Goal: Check status: Check status

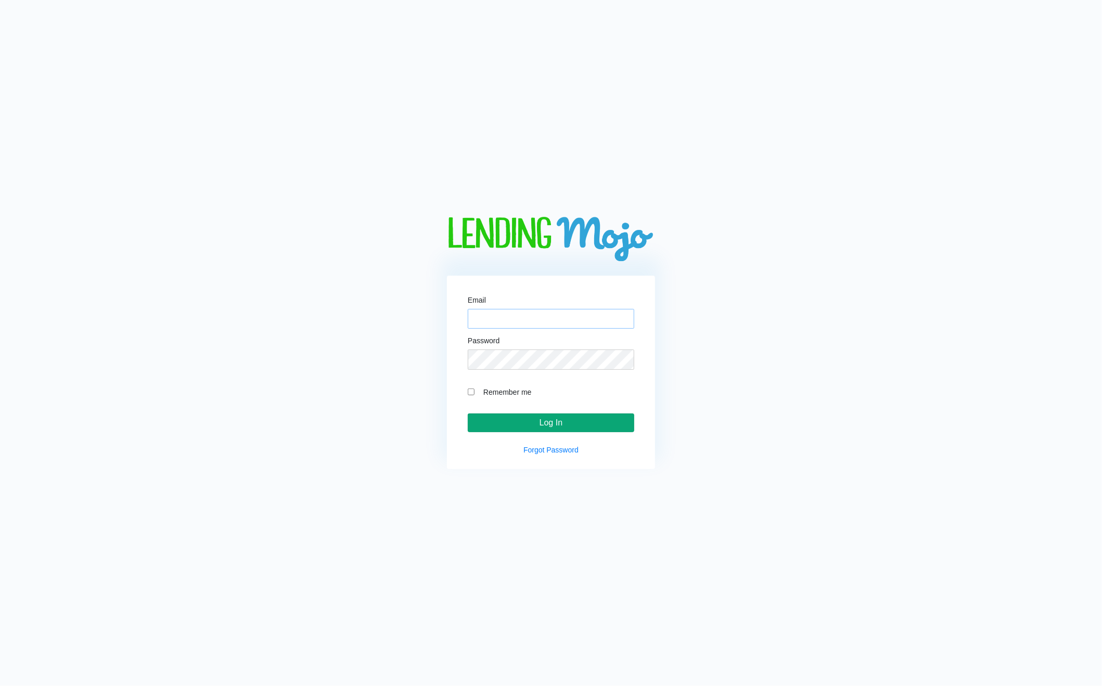
type input "[EMAIL_ADDRESS][DOMAIN_NAME]"
click at [531, 420] on input "Log In" at bounding box center [551, 423] width 166 height 19
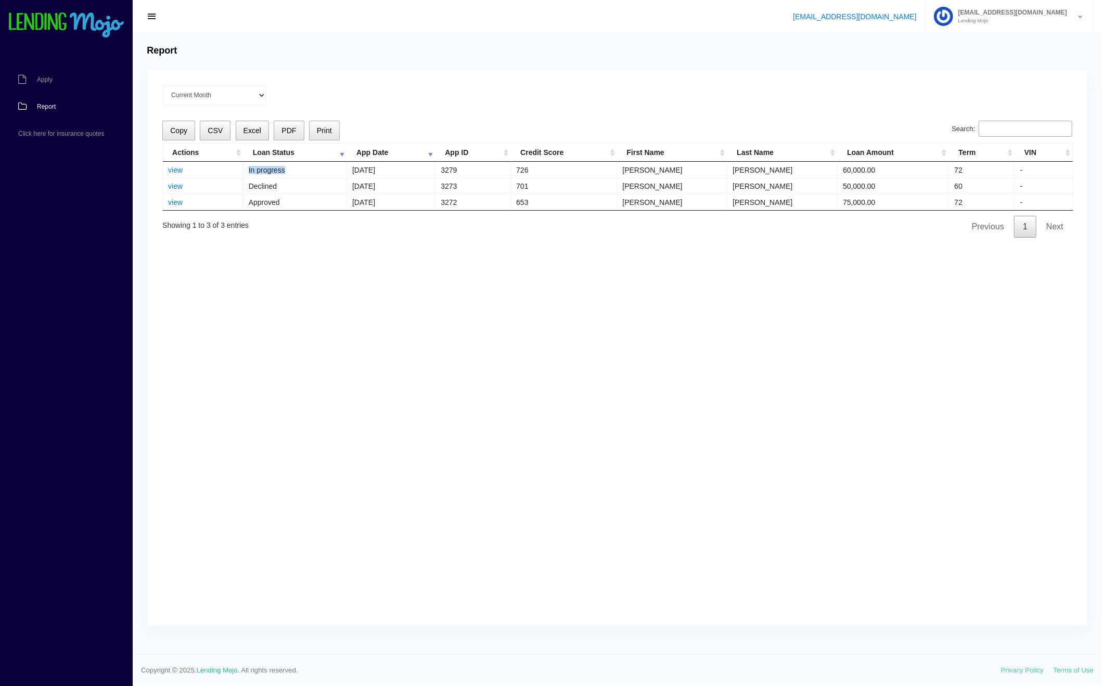
drag, startPoint x: 234, startPoint y: 167, endPoint x: 324, endPoint y: 177, distance: 90.0
click at [324, 177] on tr "view In progress 10/10/2025 3279 726 Daniel Marullo 60,000.00 72 -" at bounding box center [618, 170] width 910 height 16
click at [322, 176] on td "In progress" at bounding box center [295, 170] width 104 height 16
click at [356, 188] on td "10/08/2025" at bounding box center [391, 186] width 88 height 16
drag, startPoint x: 570, startPoint y: 202, endPoint x: 476, endPoint y: 184, distance: 95.5
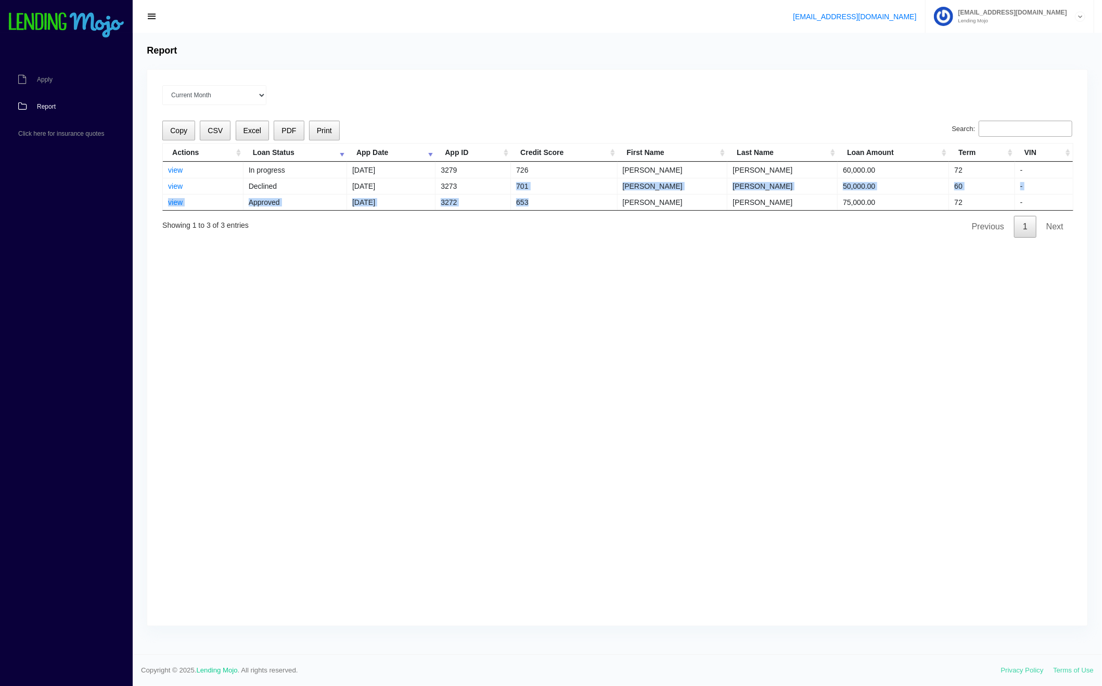
click at [482, 189] on tbody "view In progress 10/10/2025 3279 726 Daniel Marullo 60,000.00 72 - view Decline…" at bounding box center [618, 186] width 910 height 48
click at [476, 184] on td "3273" at bounding box center [472, 186] width 75 height 16
click at [453, 182] on td "3273" at bounding box center [472, 186] width 75 height 16
drag, startPoint x: 247, startPoint y: 172, endPoint x: 302, endPoint y: 177, distance: 54.8
click at [302, 177] on td "In progress" at bounding box center [295, 170] width 104 height 16
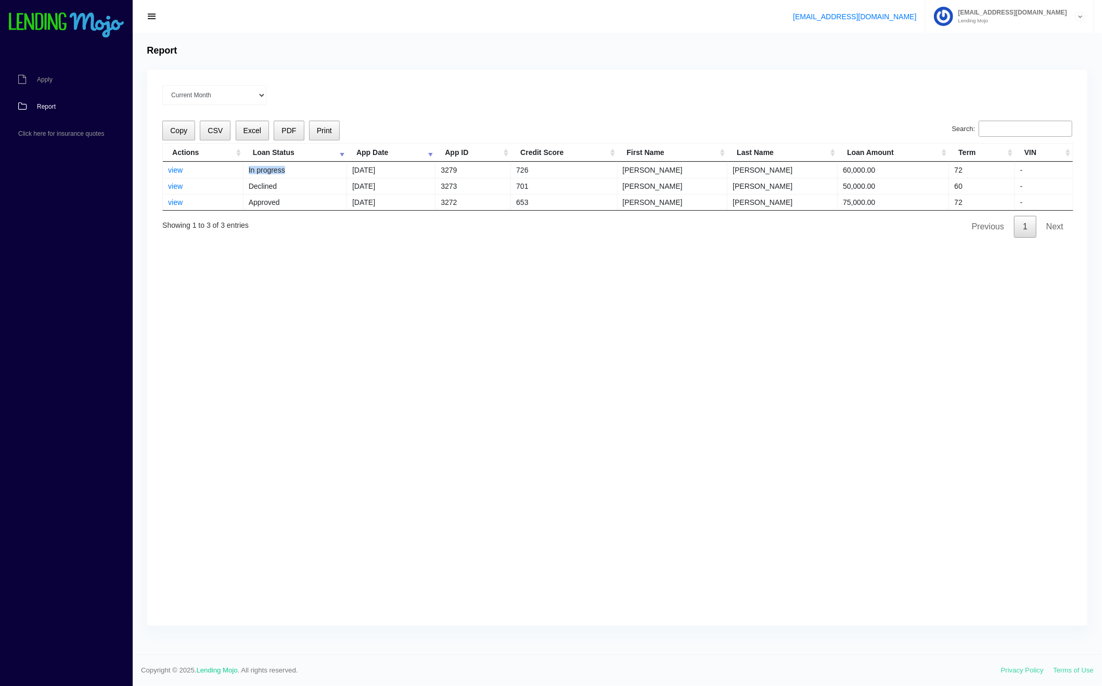
click at [302, 177] on td "In progress" at bounding box center [295, 170] width 104 height 16
drag, startPoint x: 979, startPoint y: 182, endPoint x: 934, endPoint y: 175, distance: 45.2
click at [934, 175] on tbody "view In progress 10/10/2025 3279 726 Daniel Marullo 60,000.00 72 - view Decline…" at bounding box center [618, 186] width 910 height 48
click at [937, 175] on td "60,000.00" at bounding box center [892, 170] width 111 height 16
click at [173, 171] on link "view" at bounding box center [175, 170] width 15 height 8
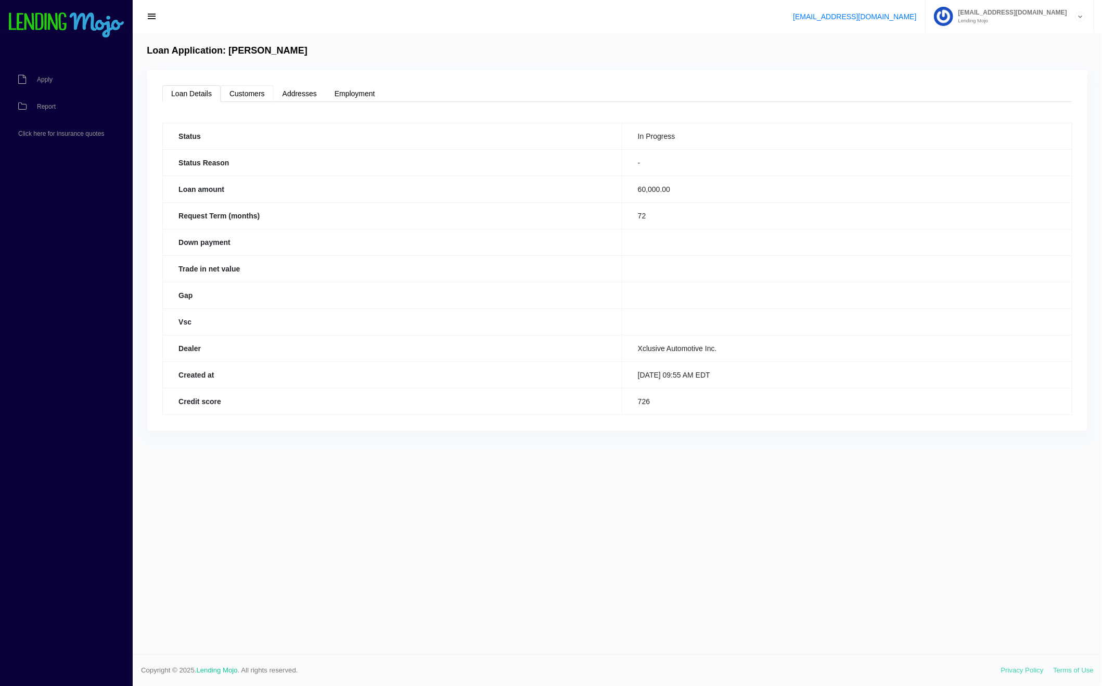
drag, startPoint x: 262, startPoint y: 79, endPoint x: 255, endPoint y: 86, distance: 10.3
click at [262, 79] on div "Loan Details Customers Addresses Employment Status In Progress Status Reason - …" at bounding box center [617, 250] width 940 height 361
drag, startPoint x: 252, startPoint y: 88, endPoint x: 257, endPoint y: 89, distance: 5.3
click at [253, 88] on link "Customers" at bounding box center [247, 93] width 53 height 17
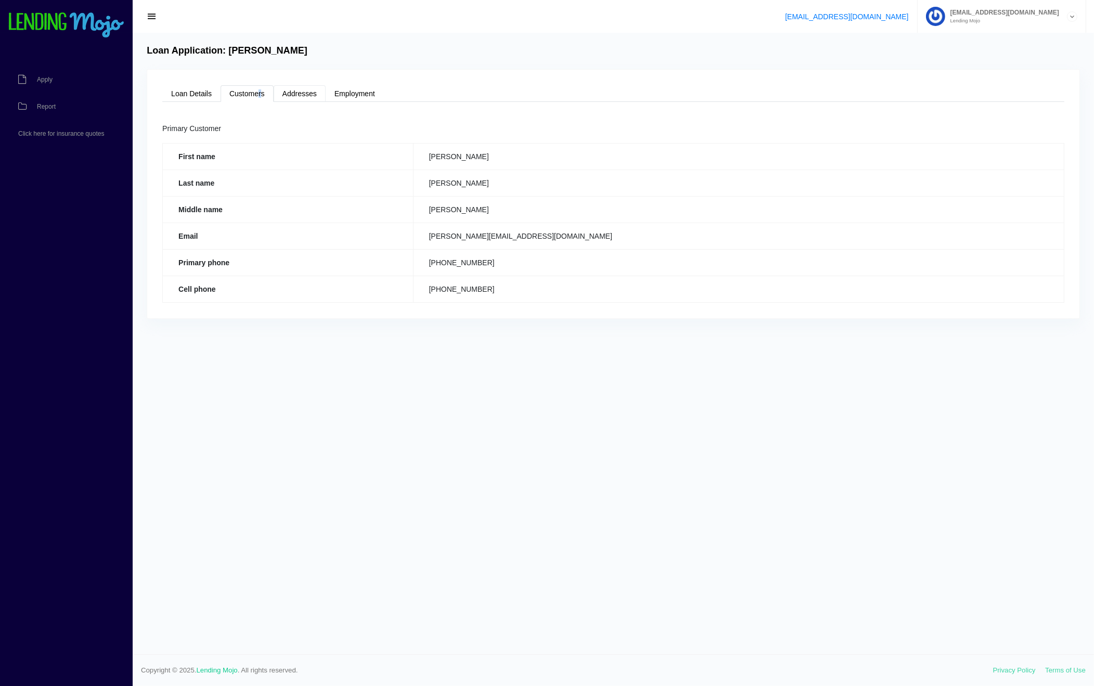
click at [314, 92] on link "Addresses" at bounding box center [300, 93] width 52 height 17
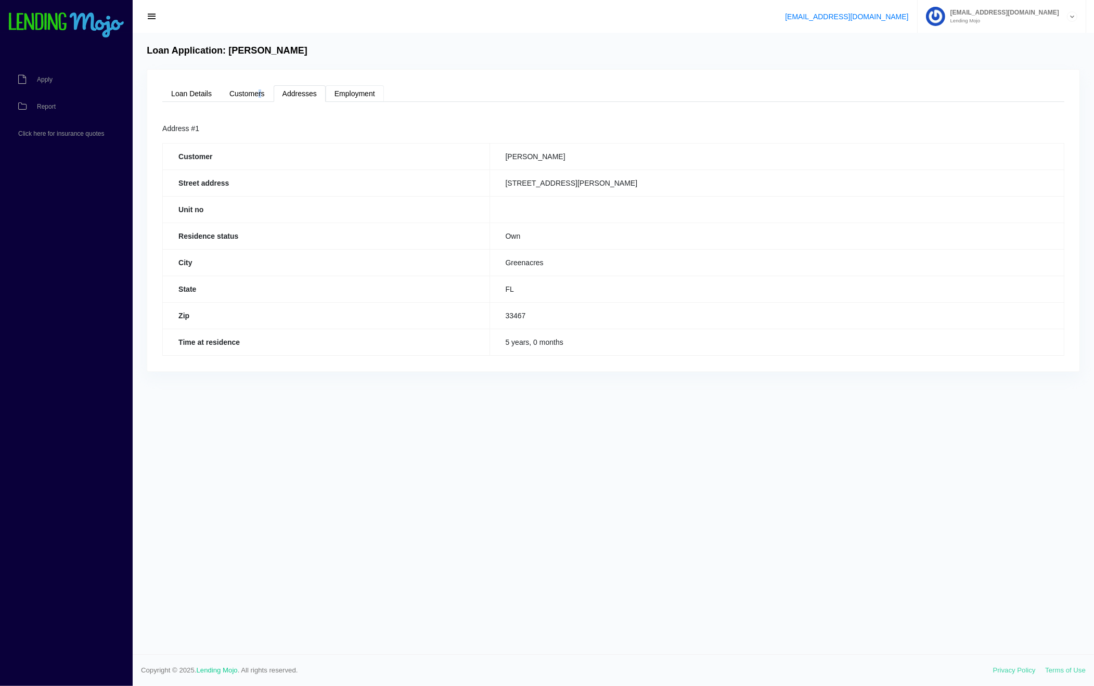
click at [361, 87] on link "Employment" at bounding box center [355, 93] width 58 height 17
click at [355, 94] on link "Employment" at bounding box center [355, 93] width 58 height 17
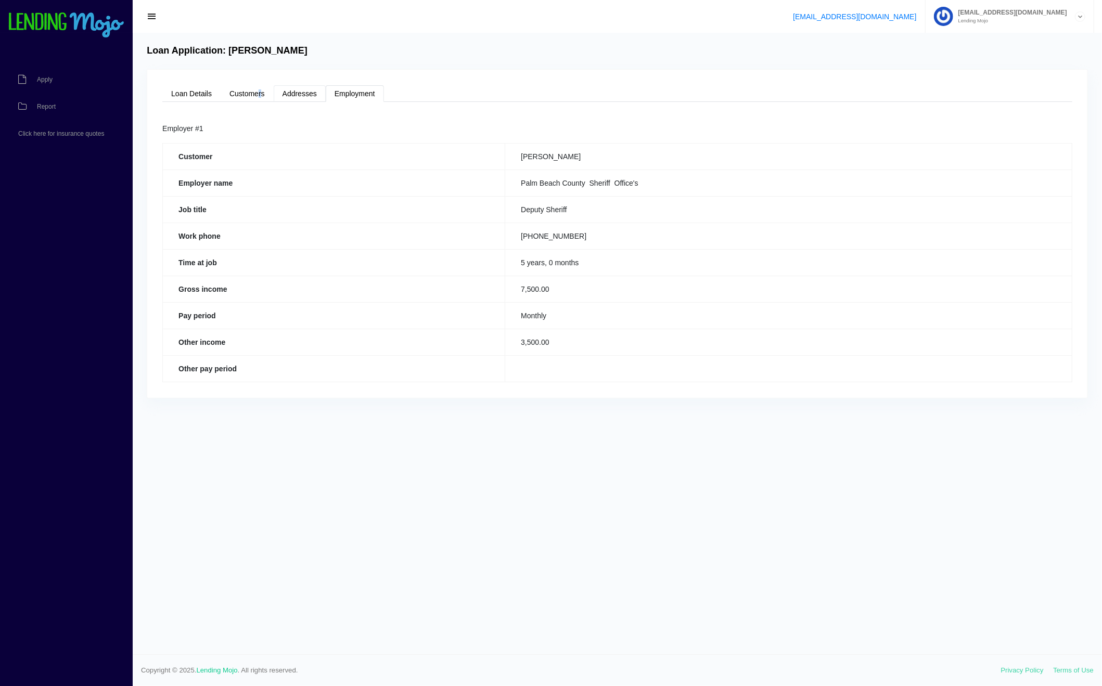
click at [276, 98] on link "Addresses" at bounding box center [300, 93] width 52 height 17
click at [299, 96] on link "Addresses" at bounding box center [300, 93] width 52 height 17
click at [229, 96] on link "Customers" at bounding box center [247, 93] width 53 height 17
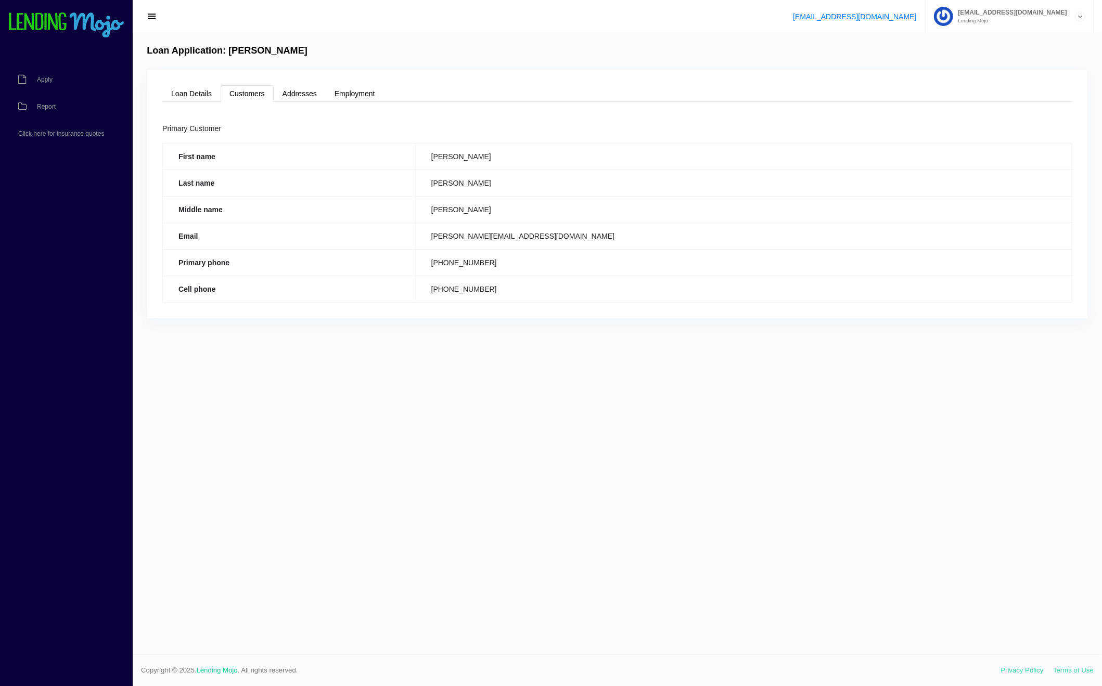
click at [191, 104] on div "Loan Details Customers Addresses Employment Status In Progress Status Reason - …" at bounding box center [617, 194] width 940 height 249
click at [196, 95] on link "Loan Details" at bounding box center [191, 93] width 58 height 17
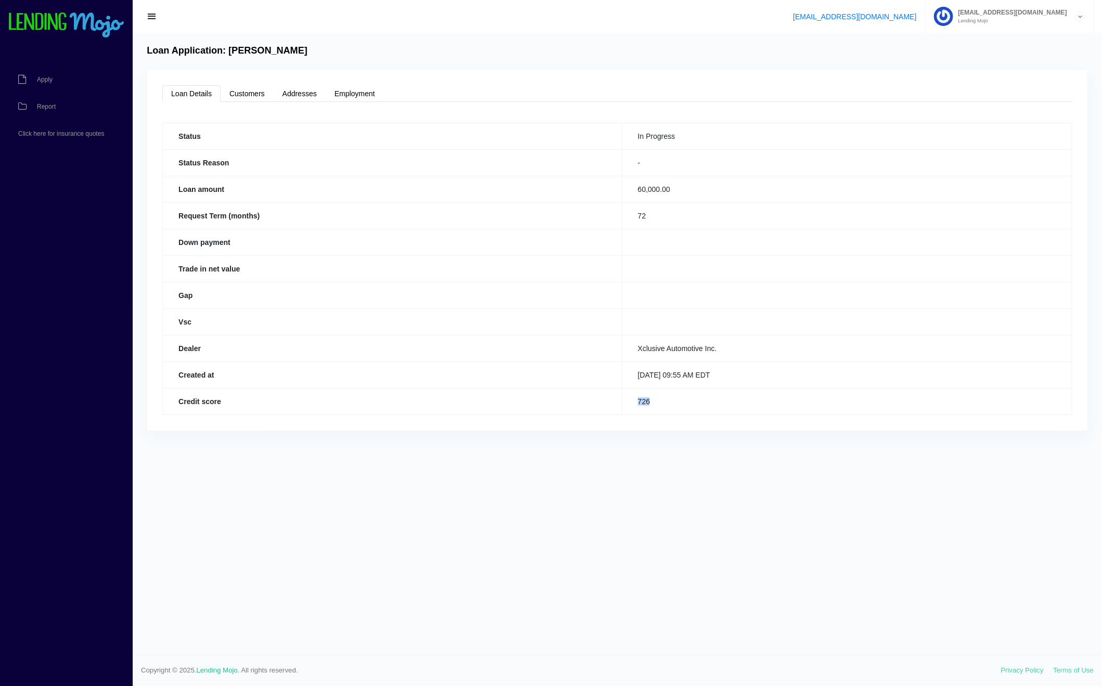
drag, startPoint x: 591, startPoint y: 402, endPoint x: 581, endPoint y: 399, distance: 10.9
click at [581, 399] on tr "Credit score 726" at bounding box center [617, 401] width 909 height 27
click at [581, 399] on th "Credit score" at bounding box center [392, 401] width 459 height 27
click at [236, 92] on link "Customers" at bounding box center [247, 93] width 53 height 17
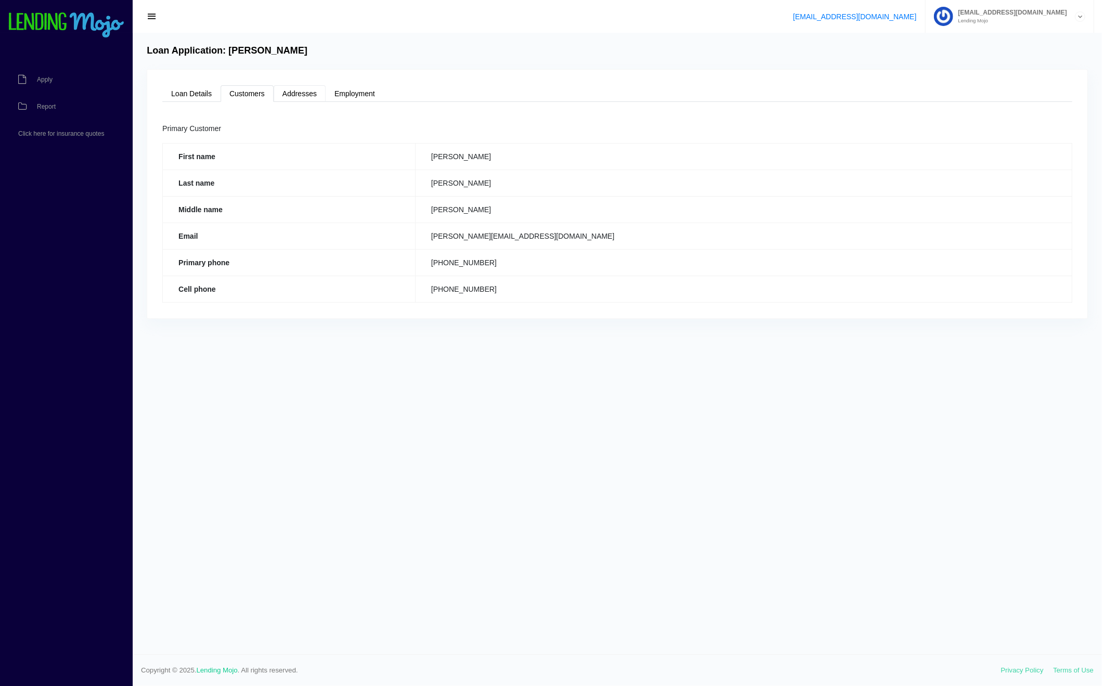
click at [307, 90] on link "Addresses" at bounding box center [300, 93] width 52 height 17
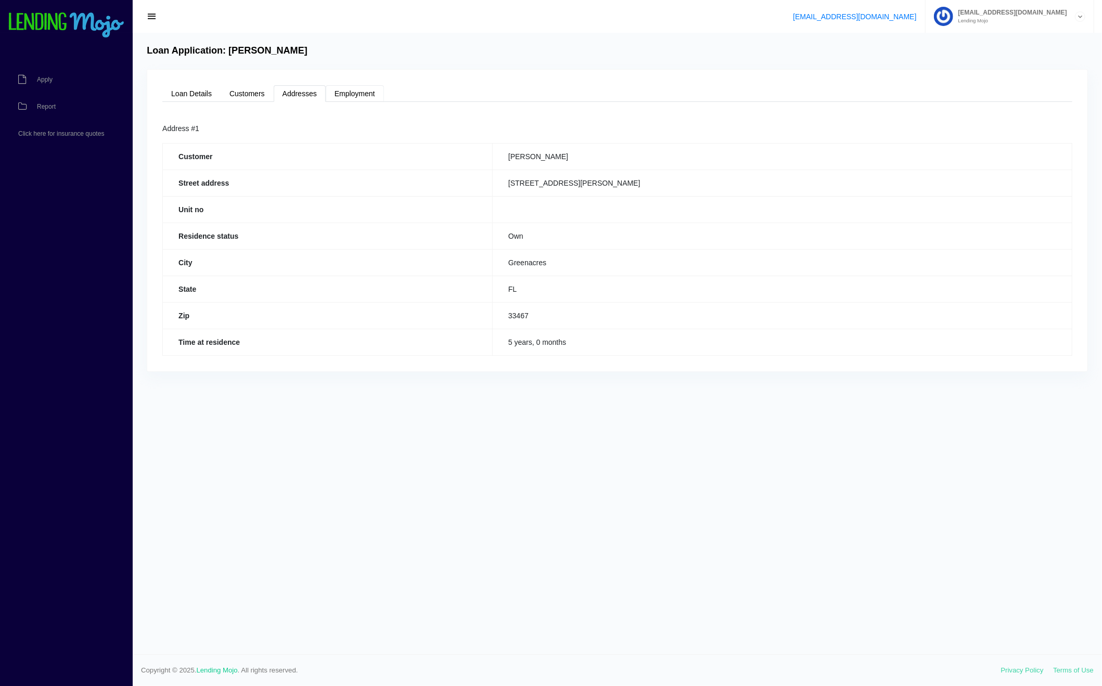
drag, startPoint x: 347, startPoint y: 91, endPoint x: 339, endPoint y: 91, distance: 8.3
click at [347, 90] on link "Employment" at bounding box center [355, 93] width 58 height 17
click at [301, 93] on link "Addresses" at bounding box center [300, 93] width 52 height 17
click at [243, 101] on link "Customers" at bounding box center [247, 93] width 53 height 17
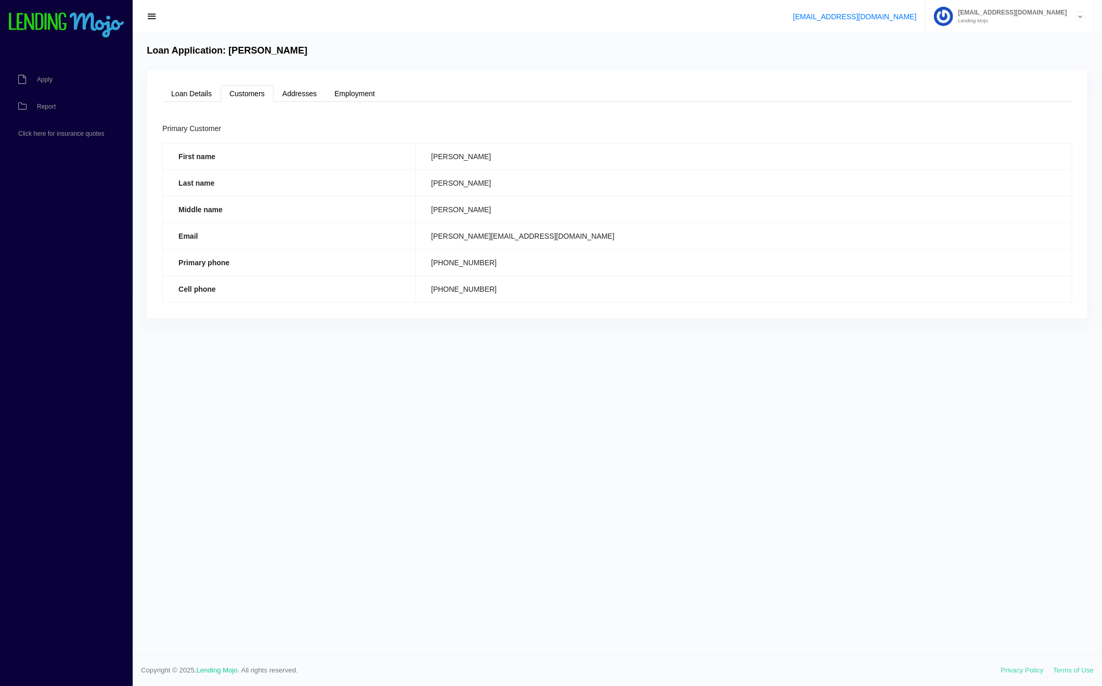
click at [148, 97] on div "Loan Details Customers Addresses Employment Status In Progress Status Reason - …" at bounding box center [617, 194] width 940 height 249
click at [194, 93] on link "Loan Details" at bounding box center [191, 93] width 58 height 17
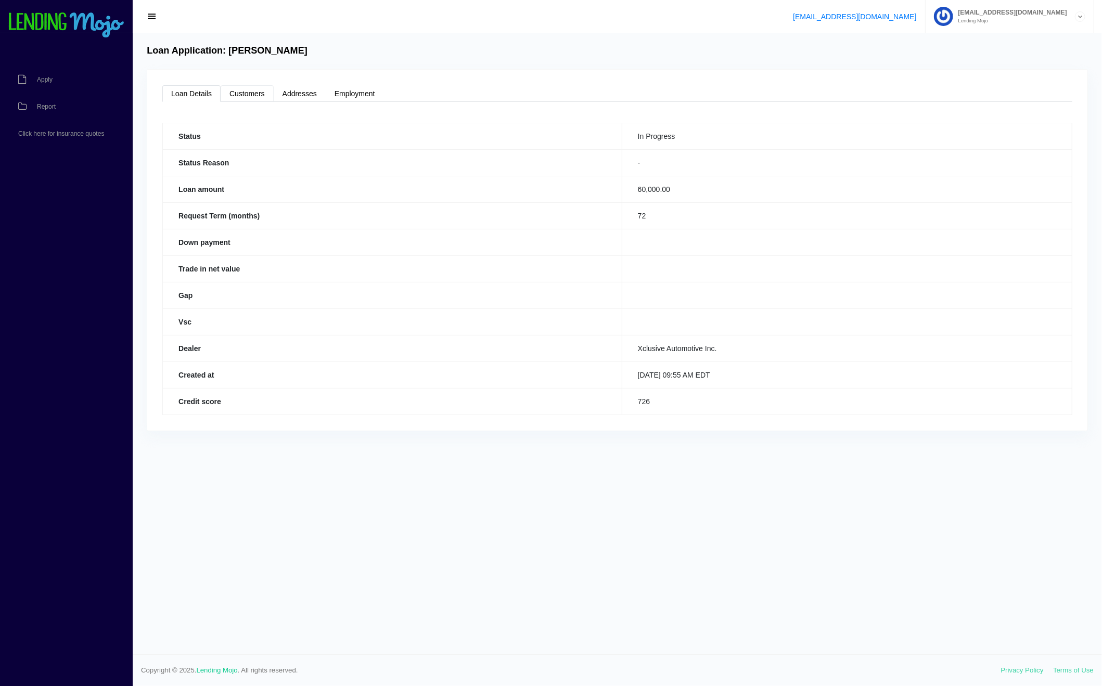
click at [251, 93] on link "Customers" at bounding box center [247, 93] width 53 height 17
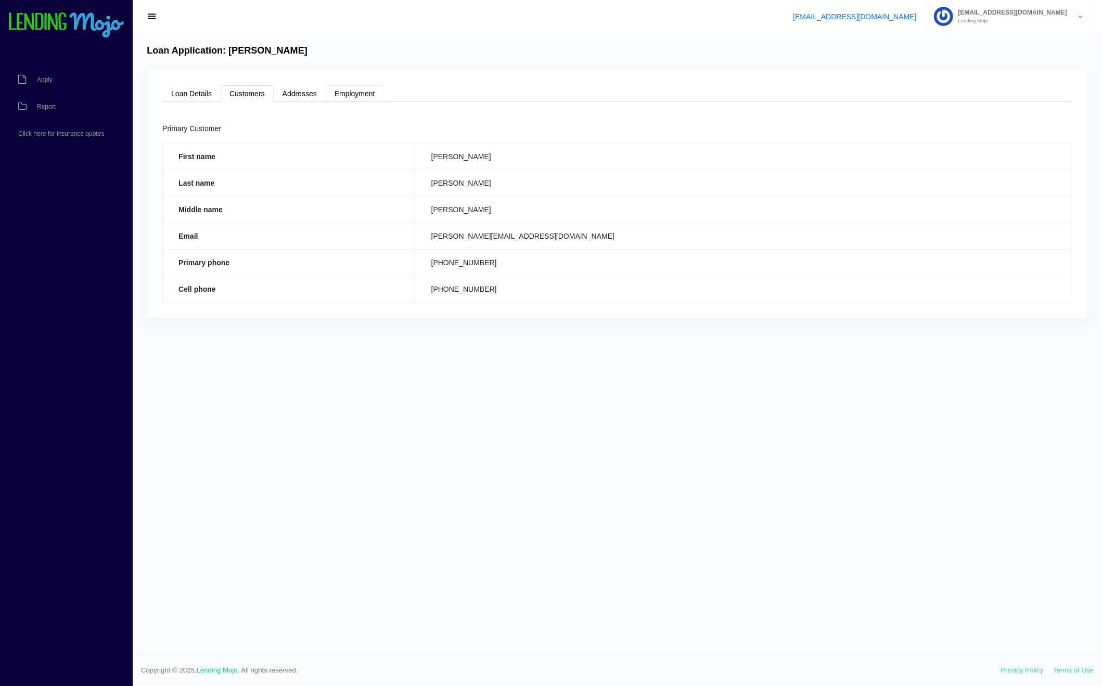
click at [362, 99] on link "Employment" at bounding box center [355, 93] width 58 height 17
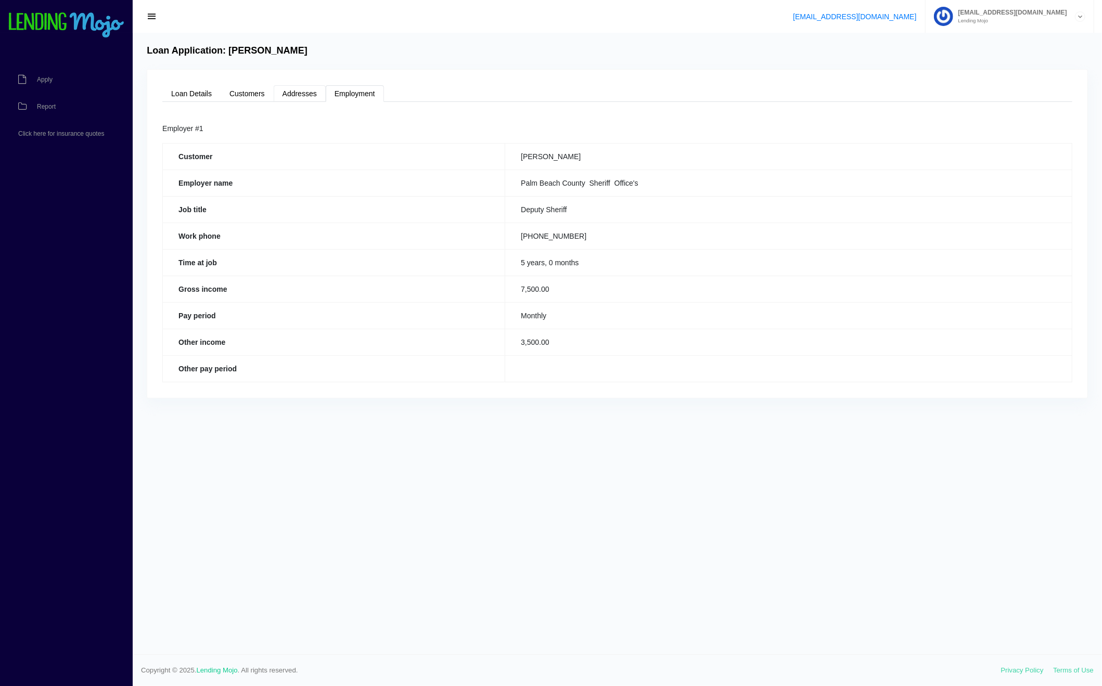
click at [314, 97] on link "Addresses" at bounding box center [300, 93] width 52 height 17
click at [243, 102] on div "Loan Details Customers Addresses Employment Status In Progress Status Reason - …" at bounding box center [617, 221] width 940 height 302
click at [203, 94] on link "Loan Details" at bounding box center [191, 93] width 58 height 17
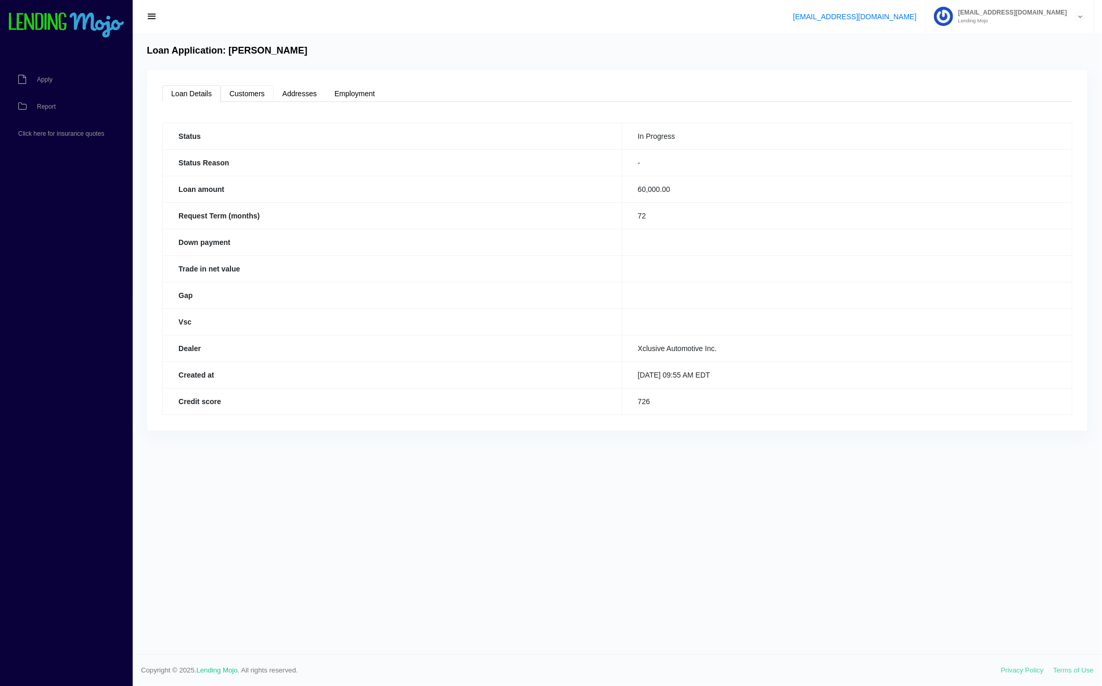
click at [244, 85] on div "Loan Details Customers Addresses Employment Status In Progress Status Reason - …" at bounding box center [617, 250] width 940 height 361
click at [250, 95] on link "Customers" at bounding box center [247, 93] width 53 height 17
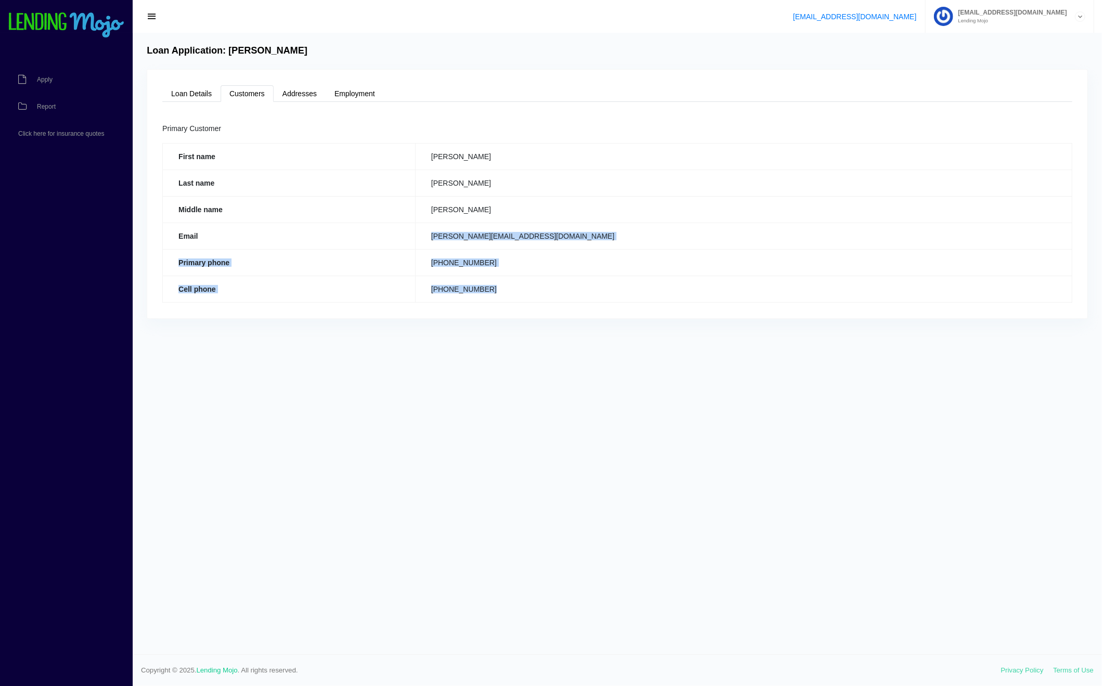
drag, startPoint x: 640, startPoint y: 294, endPoint x: 408, endPoint y: 236, distance: 239.2
click at [410, 236] on tbody "First name Daniel Last name Marullo Middle name Joseph Email Daniel@Xclusiveag.…" at bounding box center [617, 222] width 909 height 159
click at [381, 240] on th "Email" at bounding box center [289, 236] width 253 height 27
click at [676, 287] on td "(561) 541-7782" at bounding box center [743, 289] width 656 height 27
click at [674, 287] on td "(561) 541-7782" at bounding box center [743, 289] width 656 height 27
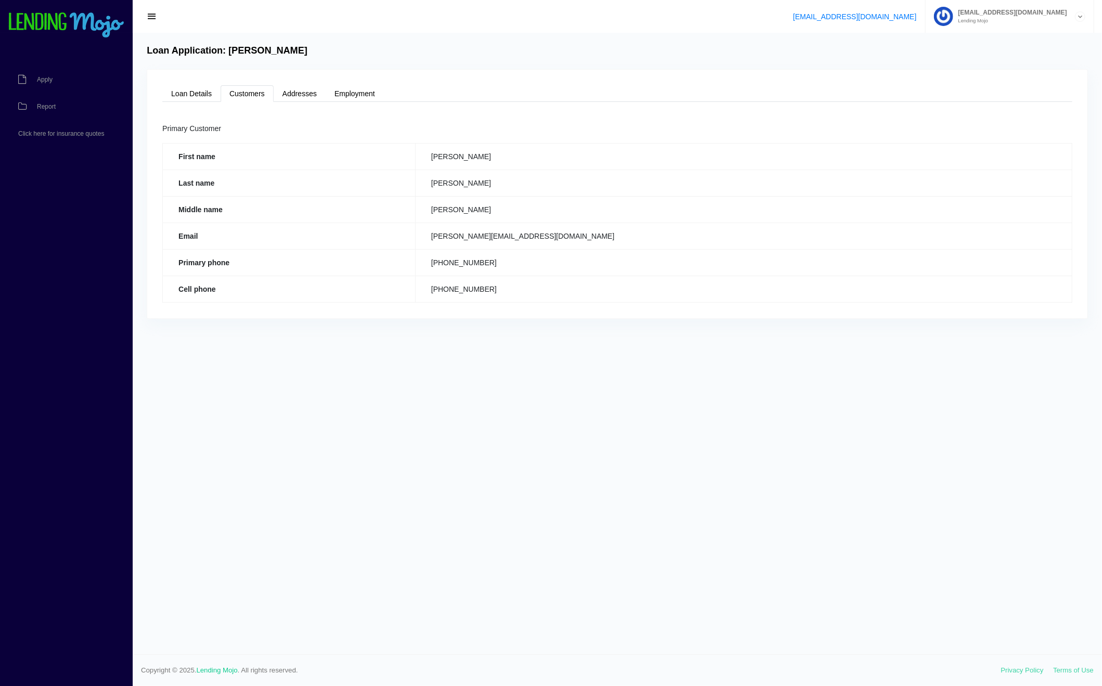
click at [666, 289] on td "(561) 541-7782" at bounding box center [743, 289] width 656 height 27
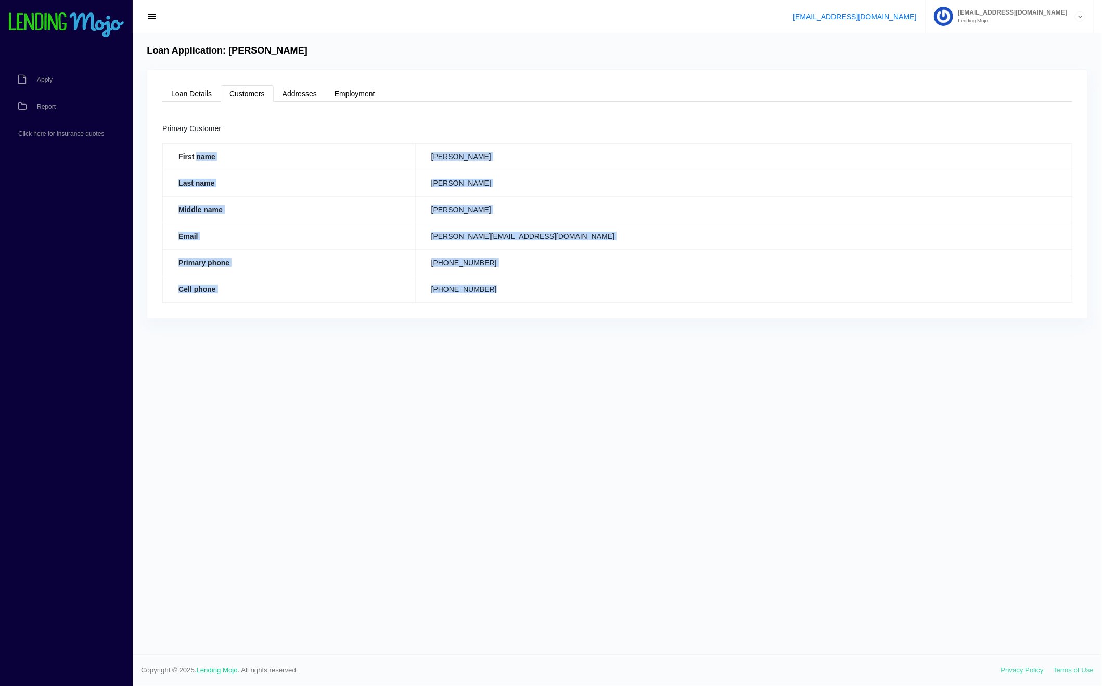
drag, startPoint x: 574, startPoint y: 299, endPoint x: 196, endPoint y: 162, distance: 402.2
click at [197, 163] on tbody "First name Daniel Last name Marullo Middle name Joseph Email Daniel@Xclusiveag.…" at bounding box center [617, 222] width 909 height 159
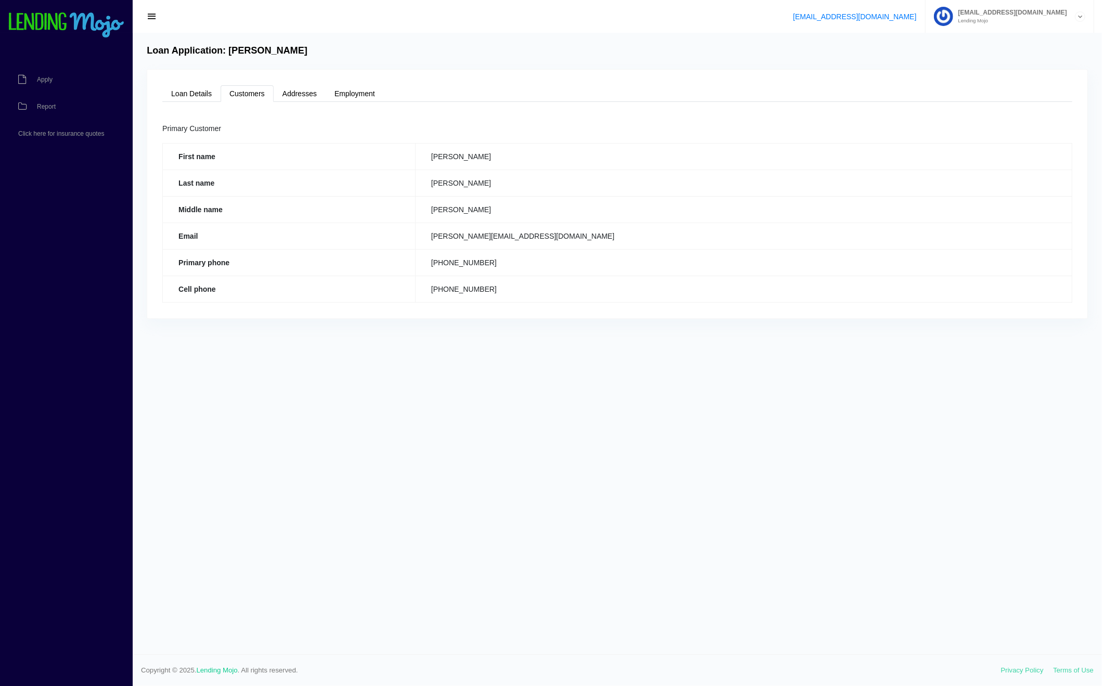
click at [195, 161] on th "First name" at bounding box center [289, 156] width 253 height 27
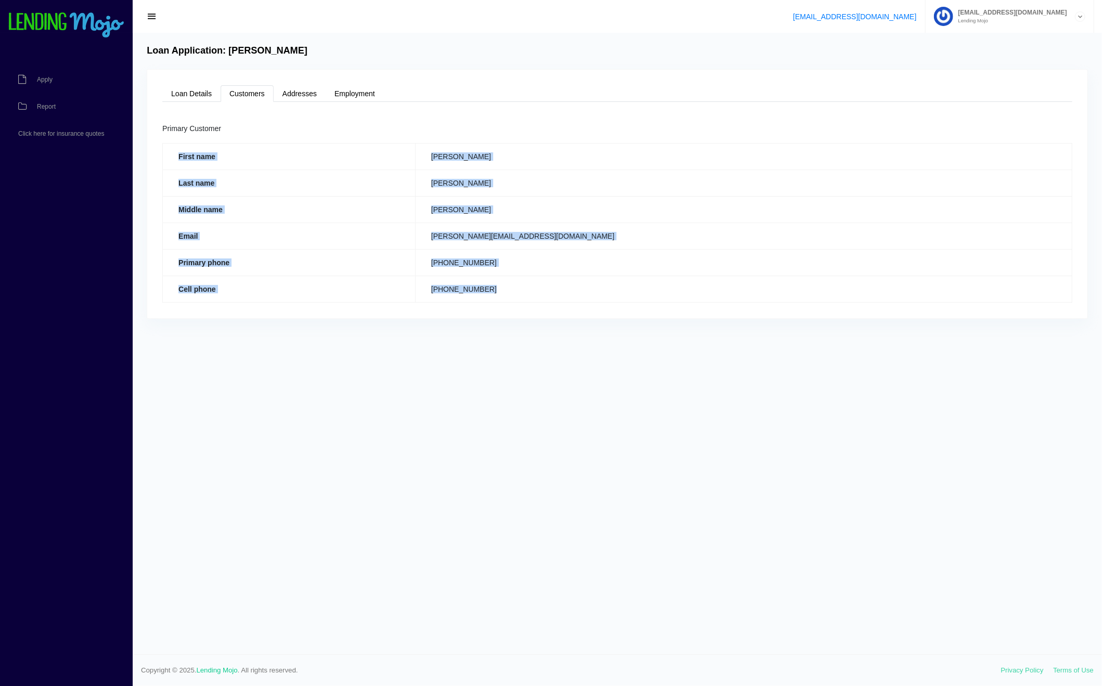
drag, startPoint x: 169, startPoint y: 158, endPoint x: 672, endPoint y: 295, distance: 521.6
click at [672, 295] on tbody "First name Daniel Last name Marullo Middle name Joseph Email Daniel@Xclusiveag.…" at bounding box center [617, 222] width 909 height 159
click at [670, 295] on td "(561) 541-7782" at bounding box center [743, 289] width 656 height 27
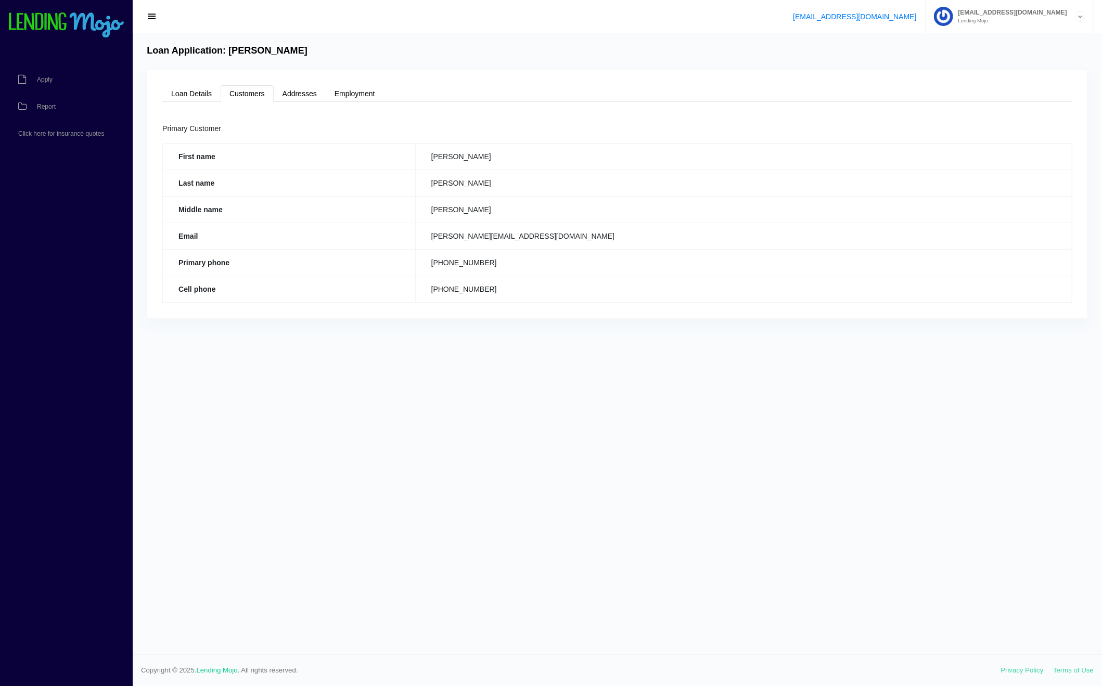
click at [645, 317] on div "Loan Details Customers Addresses Employment Status In Progress Status Reason - …" at bounding box center [617, 194] width 940 height 249
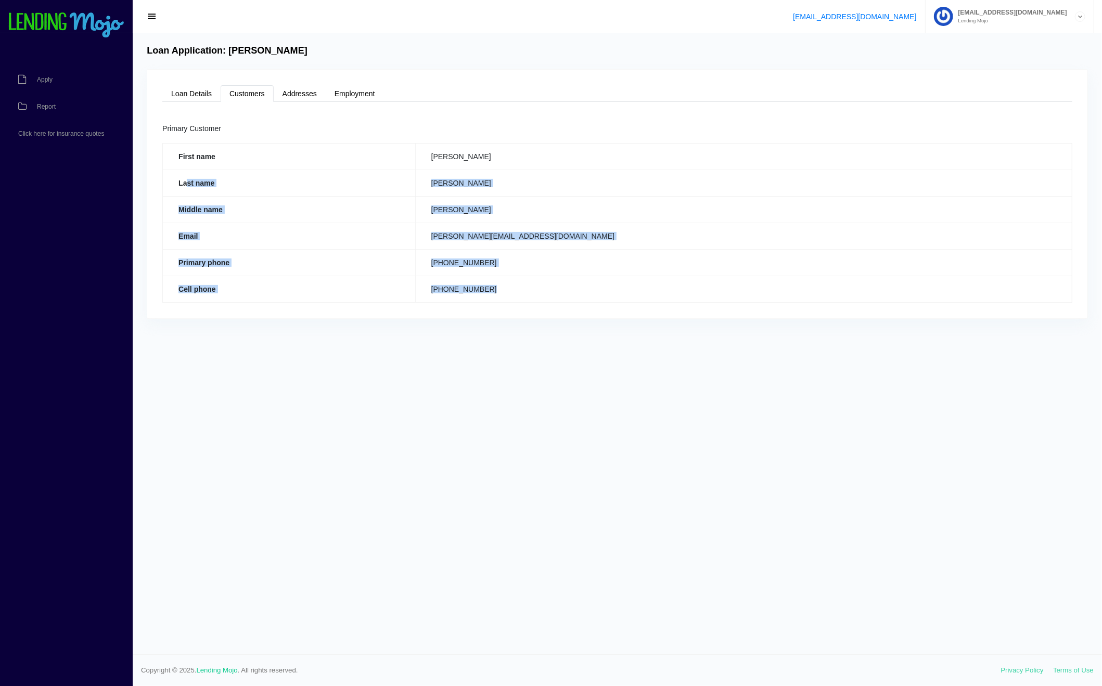
drag, startPoint x: 645, startPoint y: 293, endPoint x: 173, endPoint y: 153, distance: 492.5
click at [185, 169] on tbody "First name Daniel Last name Marullo Middle name Joseph Email Daniel@Xclusiveag.…" at bounding box center [617, 222] width 909 height 159
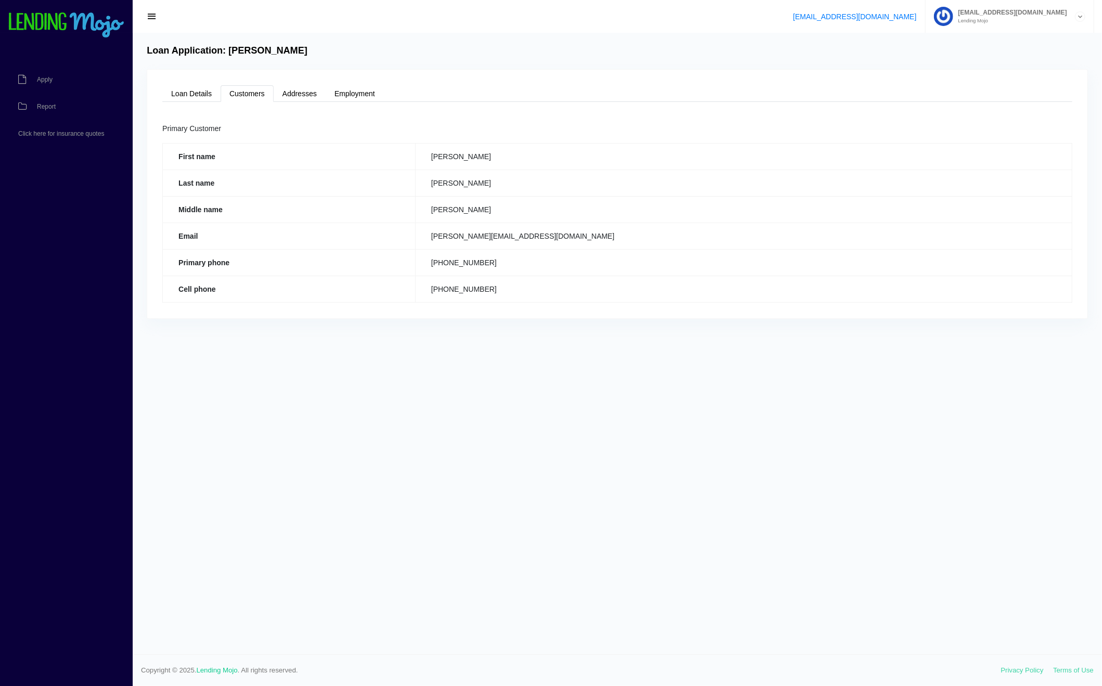
click at [173, 153] on th "First name" at bounding box center [289, 156] width 253 height 27
